Goal: Information Seeking & Learning: Learn about a topic

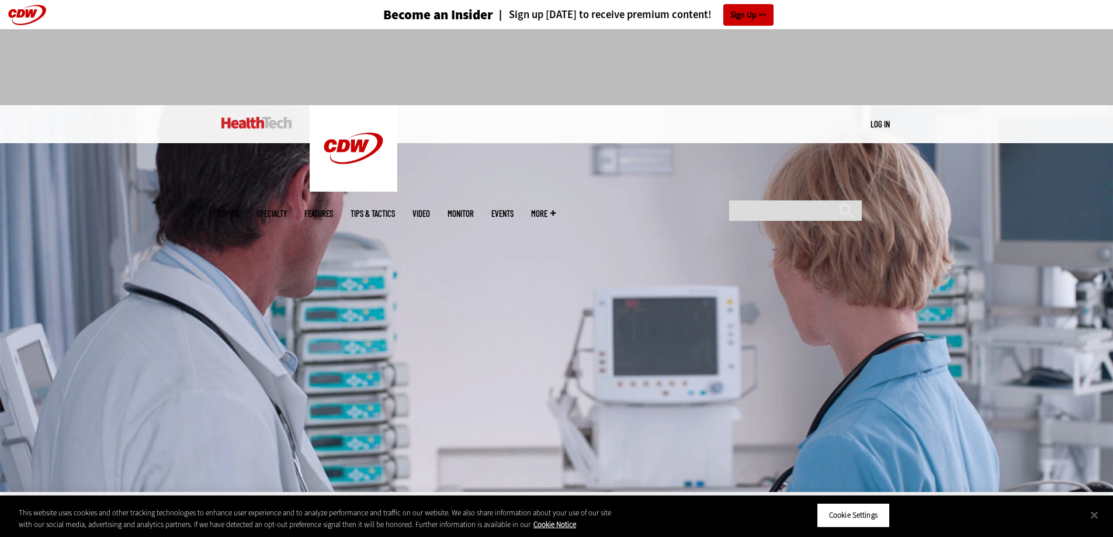
click at [159, 20] on header "Become an Insider Sign up [DATE] to receive premium content! Sign Up" at bounding box center [556, 14] width 1113 height 29
click at [84, 221] on img at bounding box center [556, 298] width 1113 height 387
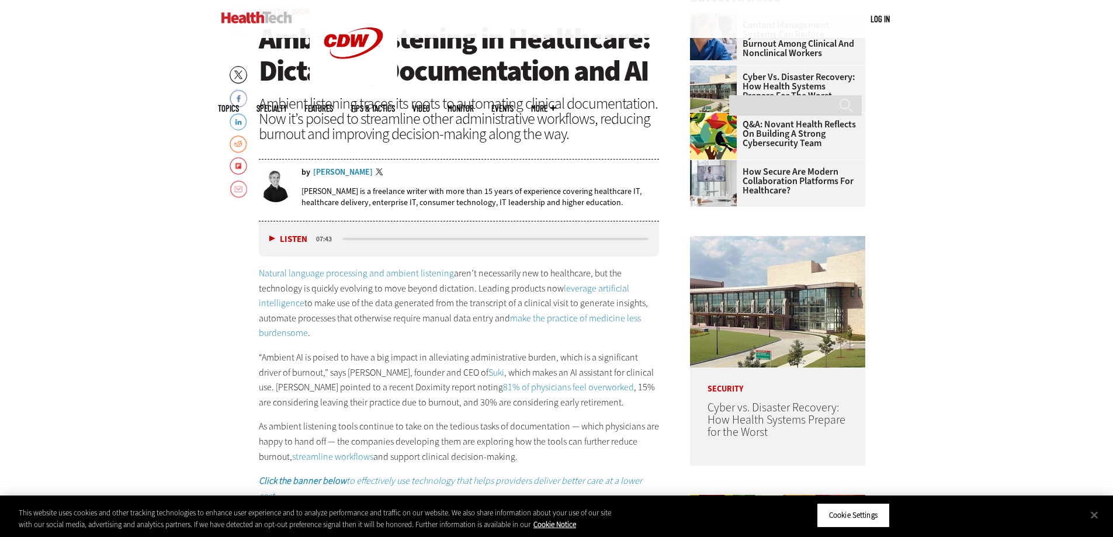
scroll to position [588, 0]
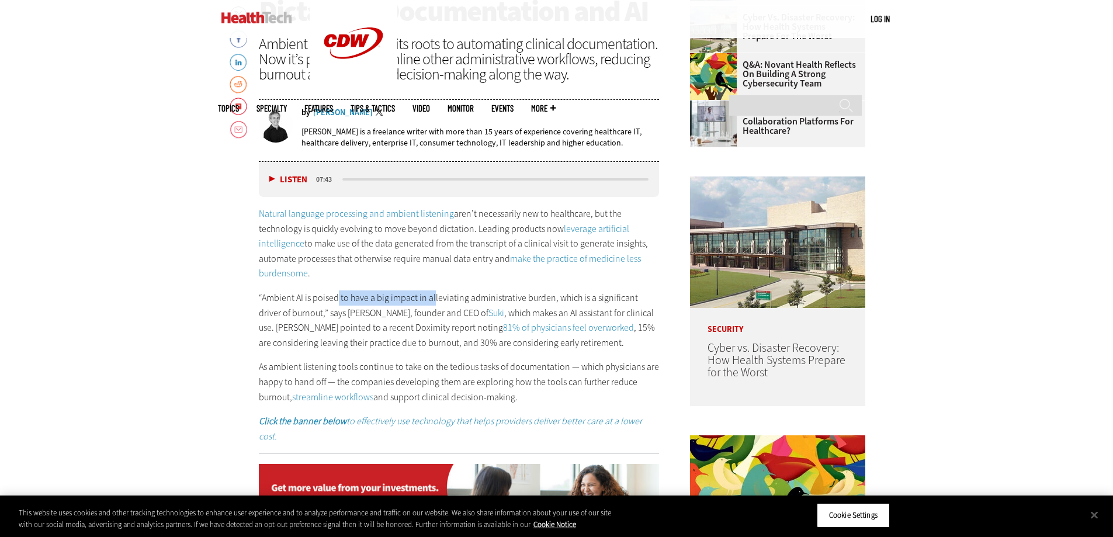
drag, startPoint x: 338, startPoint y: 298, endPoint x: 435, endPoint y: 298, distance: 97.0
click at [433, 298] on p "“Ambient AI is poised to have a big impact in alleviating administrative burden…" at bounding box center [459, 320] width 401 height 60
click at [493, 301] on p "“Ambient AI is poised to have a big impact in alleviating administrative burden…" at bounding box center [459, 320] width 401 height 60
click at [569, 301] on p "“Ambient AI is poised to have a big impact in alleviating administrative burden…" at bounding box center [459, 320] width 401 height 60
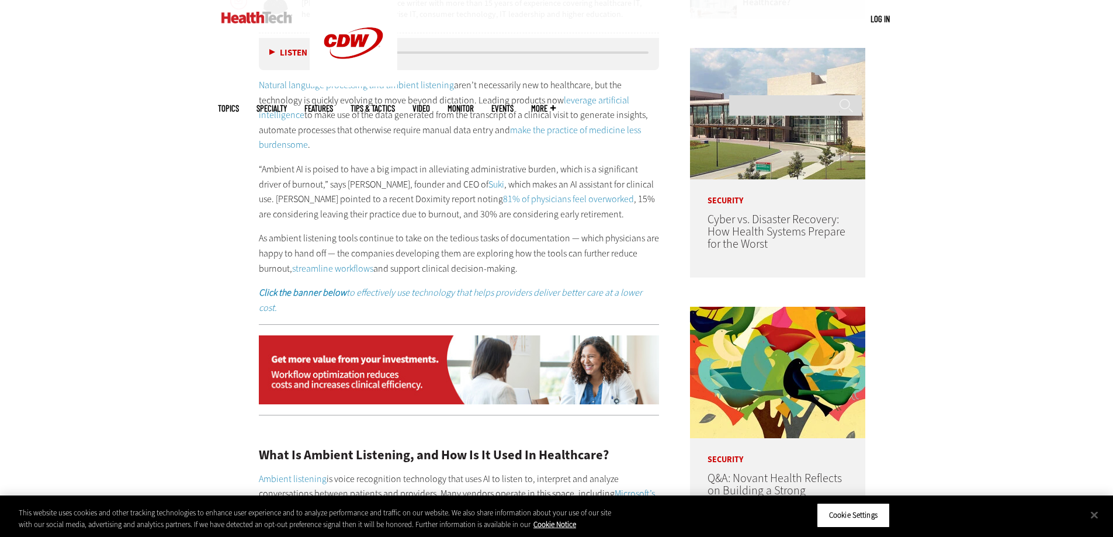
scroll to position [882, 0]
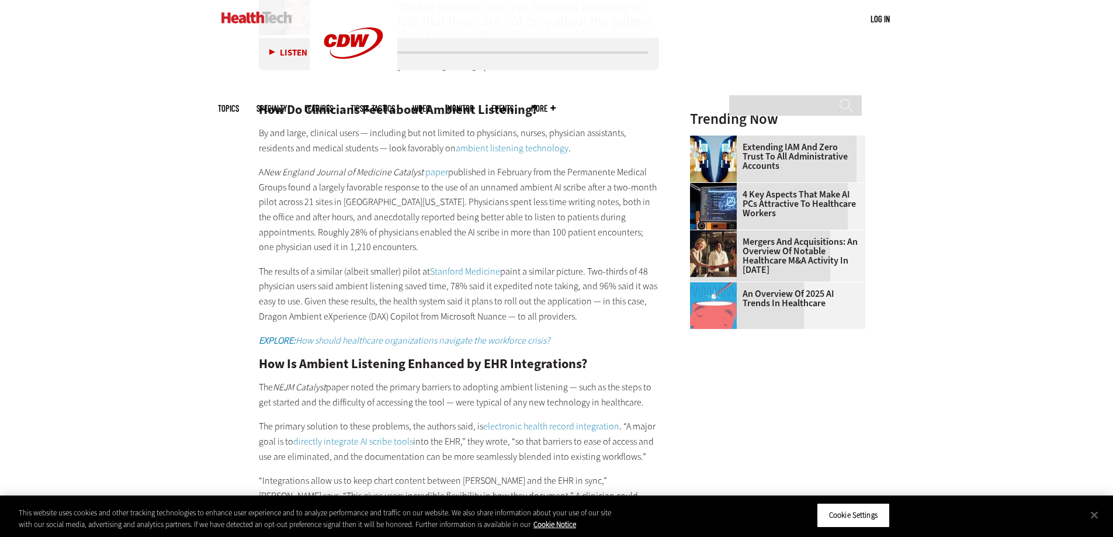
scroll to position [1773, 0]
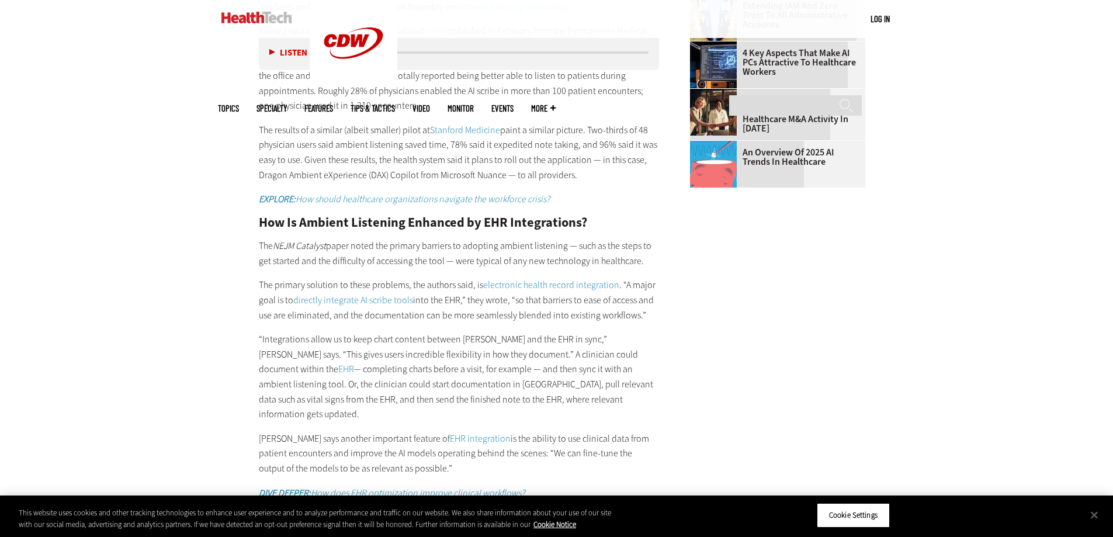
drag, startPoint x: 614, startPoint y: 190, endPoint x: 168, endPoint y: 199, distance: 446.4
drag, startPoint x: 341, startPoint y: 231, endPoint x: 501, endPoint y: 233, distance: 160.6
click at [466, 238] on p "The NEJM Catalyst paper noted the primary barriers to adopting ambient listenin…" at bounding box center [459, 253] width 401 height 30
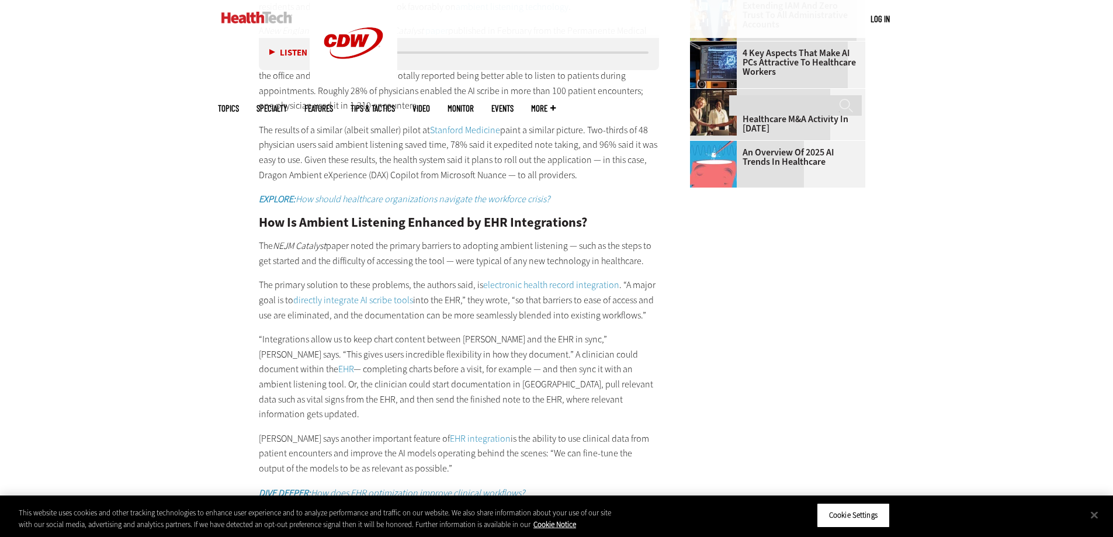
click at [562, 238] on p "The NEJM Catalyst paper noted the primary barriers to adopting ambient listenin…" at bounding box center [459, 253] width 401 height 30
drag, startPoint x: 669, startPoint y: 233, endPoint x: 252, endPoint y: 234, distance: 417.6
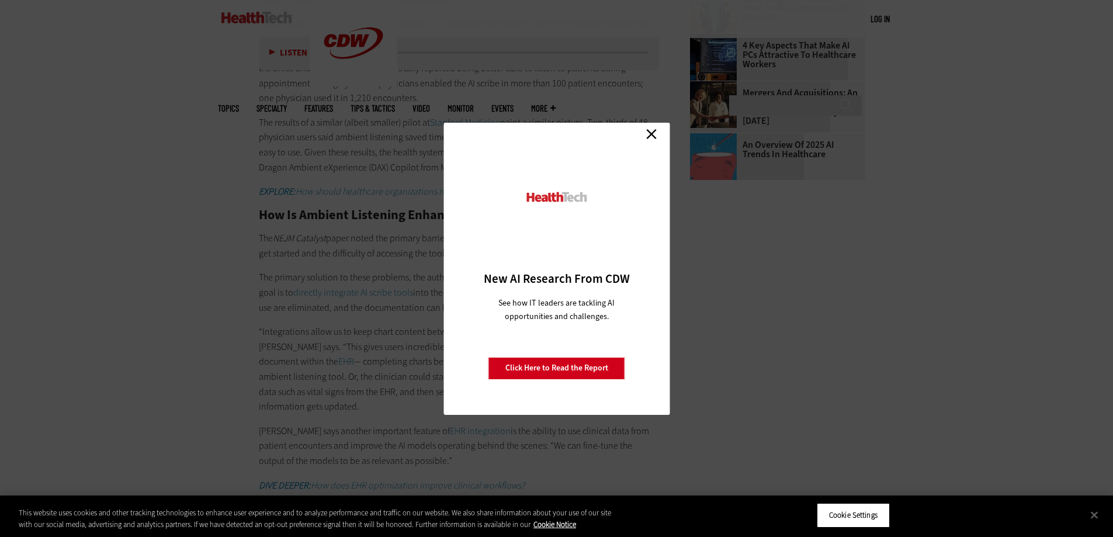
click at [652, 129] on link "Close" at bounding box center [652, 135] width 18 height 18
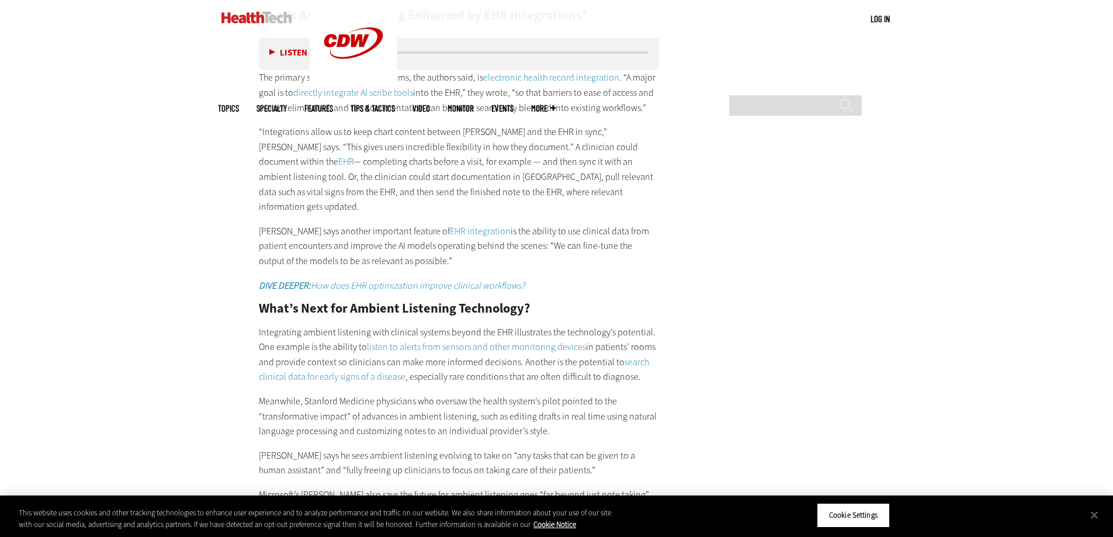
scroll to position [1996, 0]
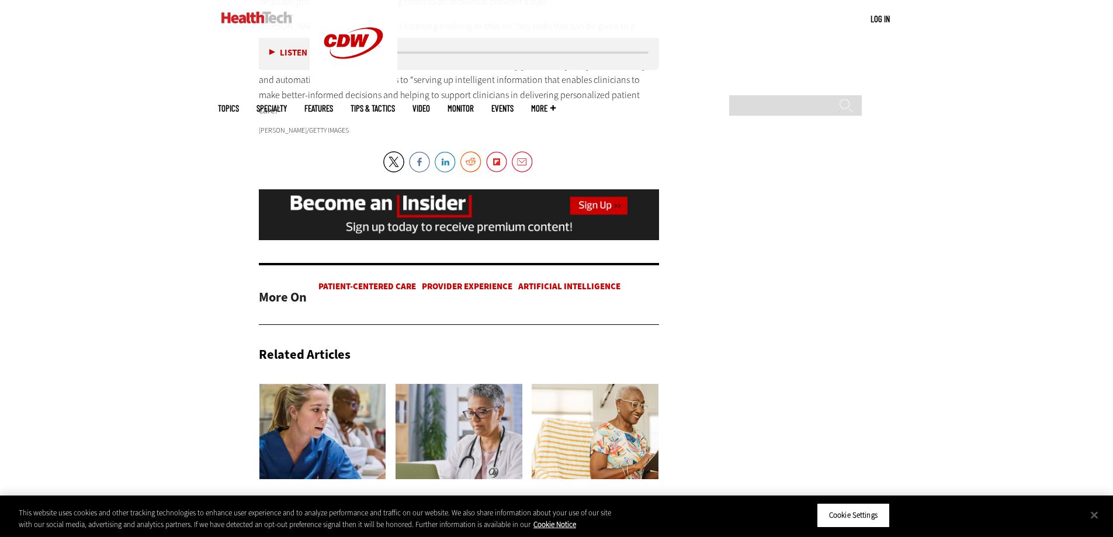
scroll to position [2459, 0]
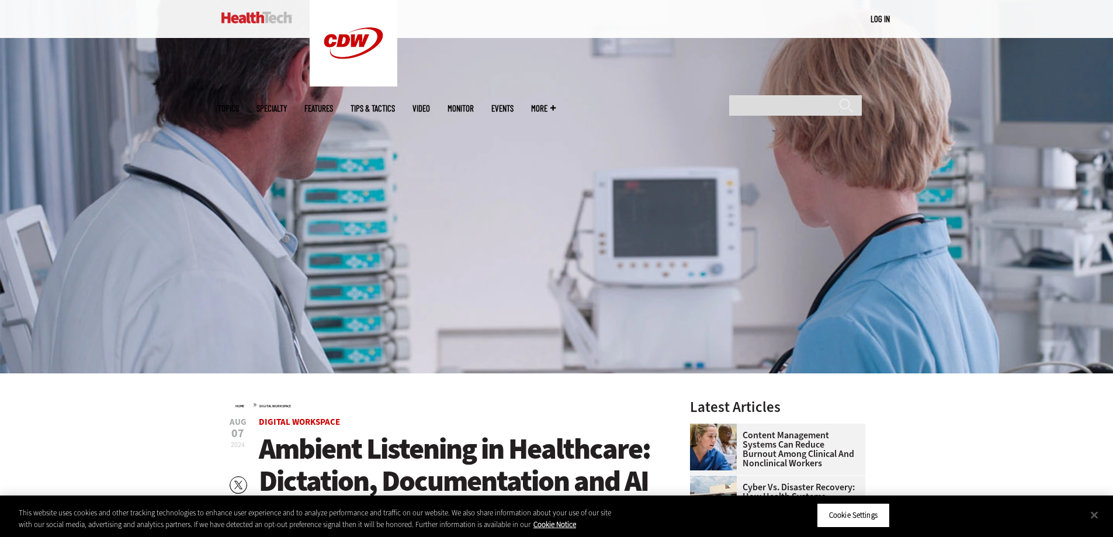
scroll to position [0, 0]
